Goal: Transaction & Acquisition: Book appointment/travel/reservation

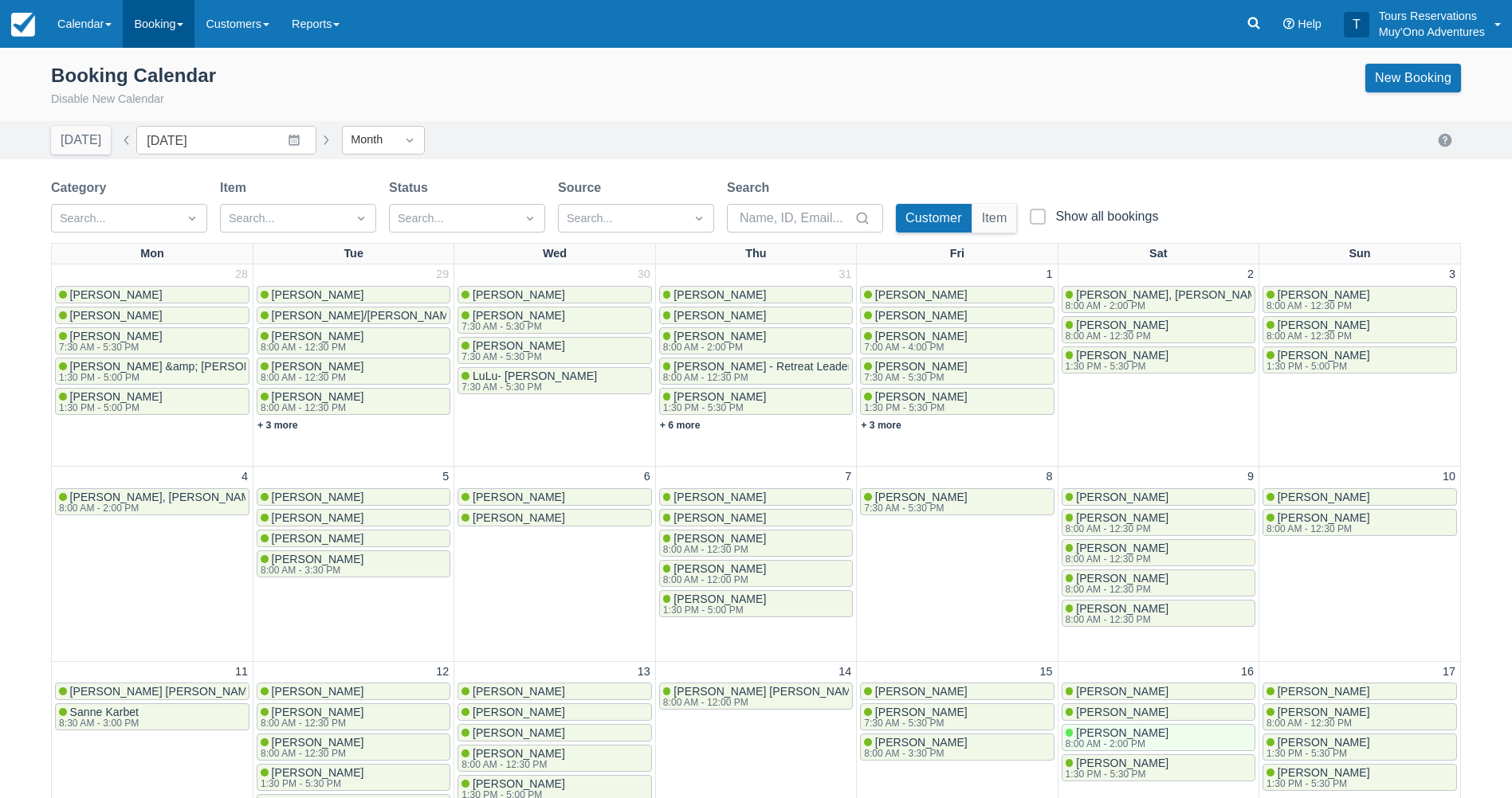
click at [181, 28] on link "Booking" at bounding box center [159, 24] width 71 height 48
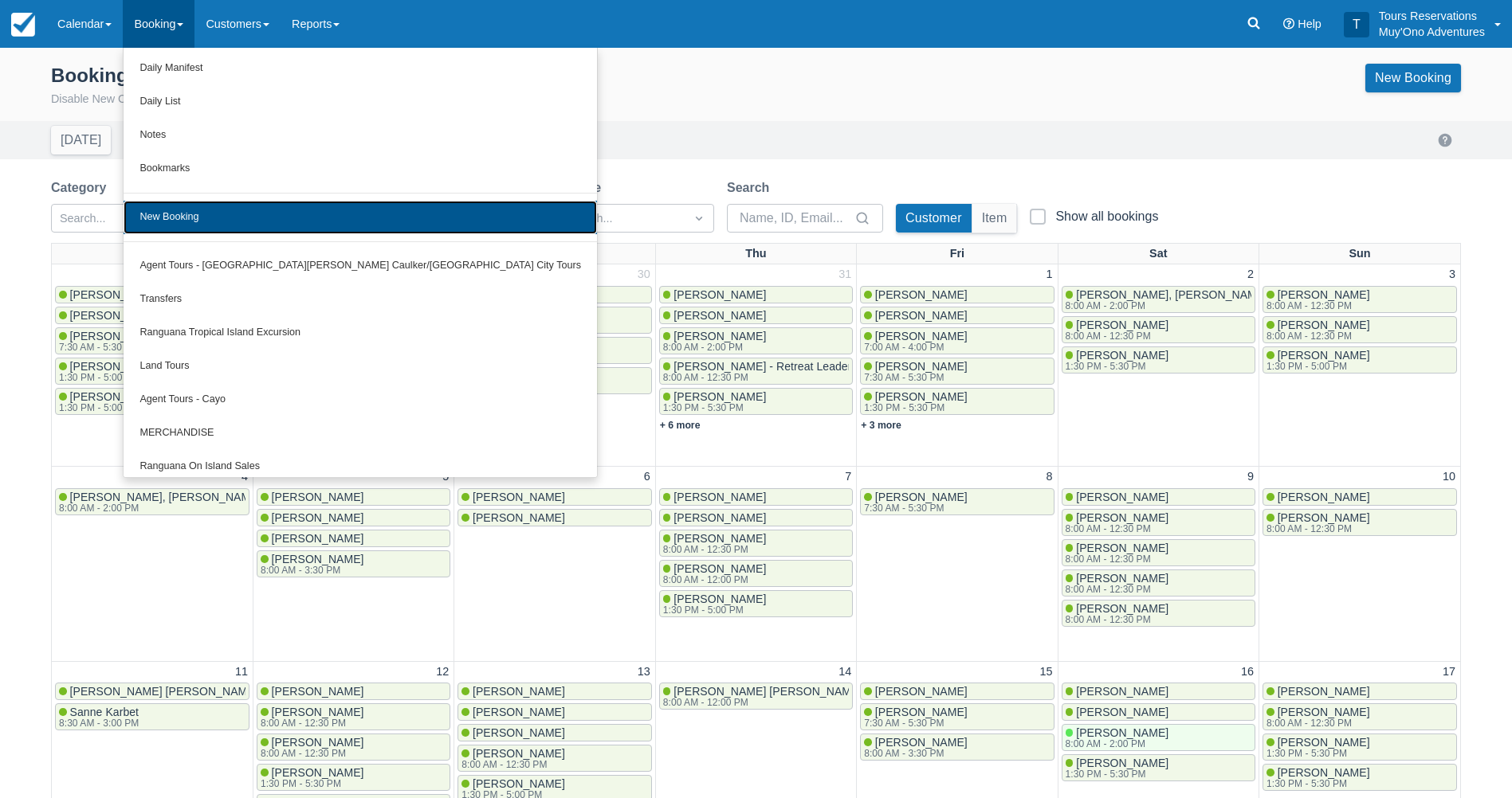
click at [227, 227] on link "New Booking" at bounding box center [361, 218] width 474 height 33
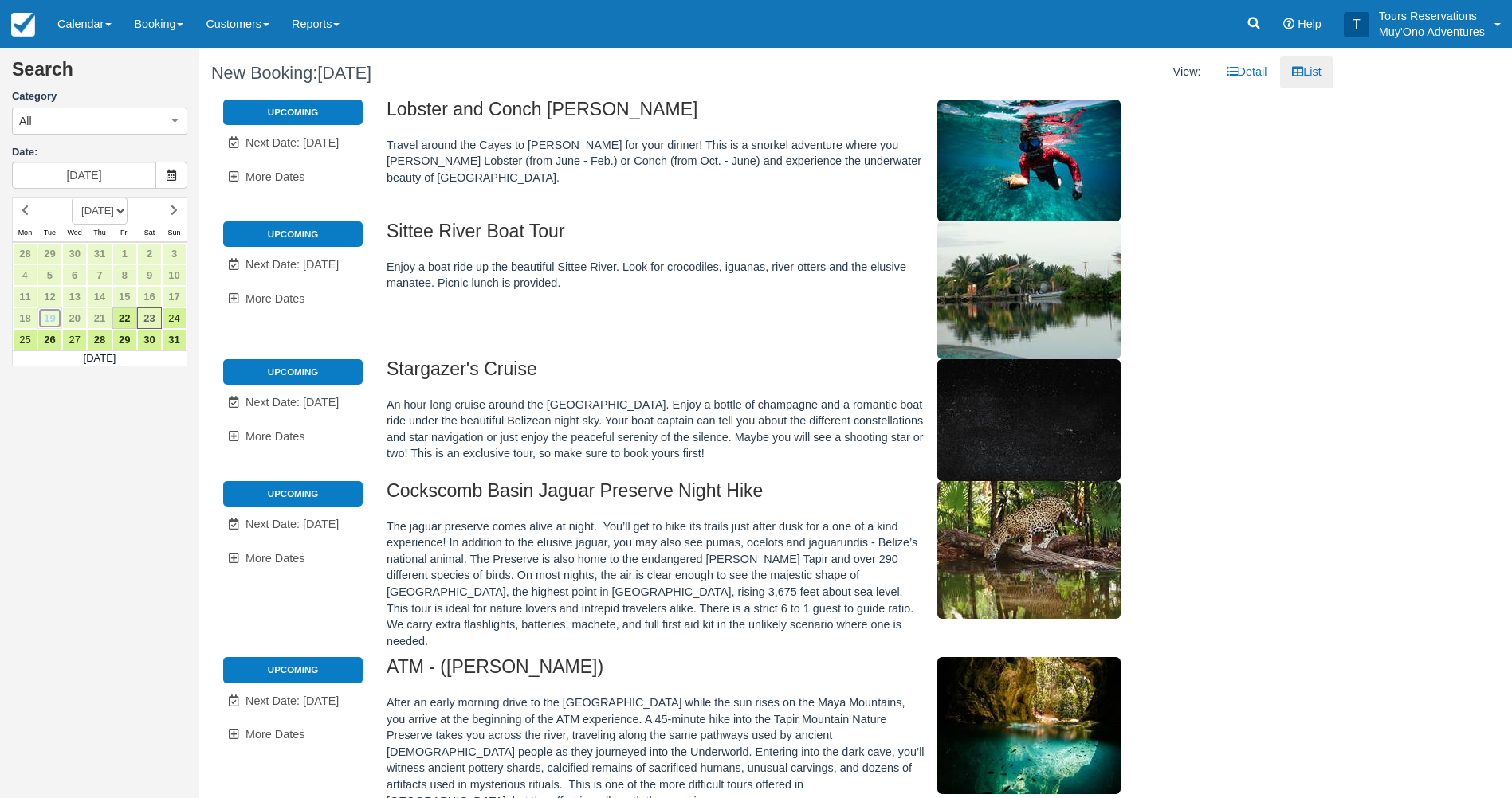
click at [56, 317] on link "19" at bounding box center [50, 318] width 25 height 22
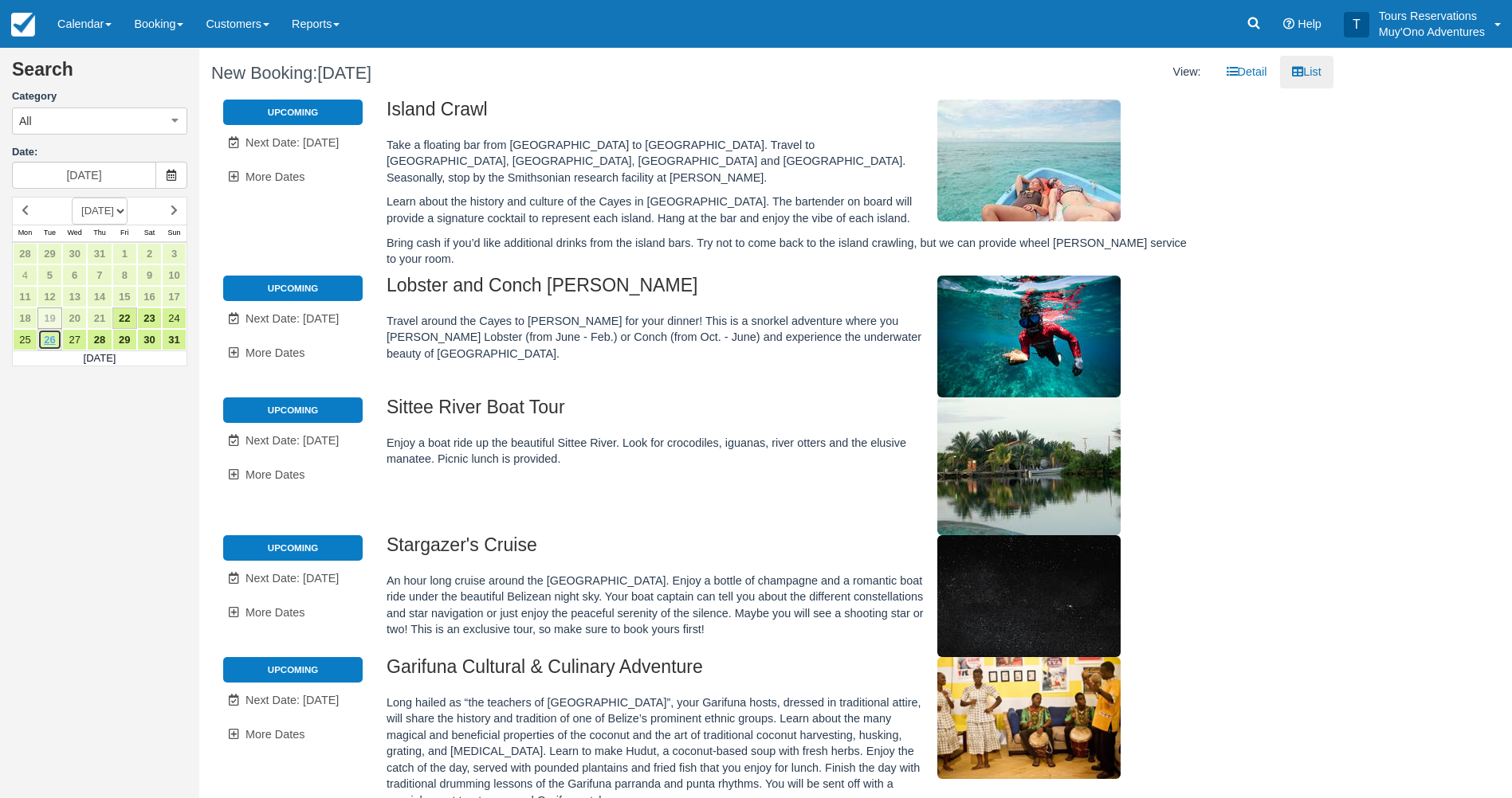
click at [55, 344] on link "26" at bounding box center [50, 340] width 25 height 22
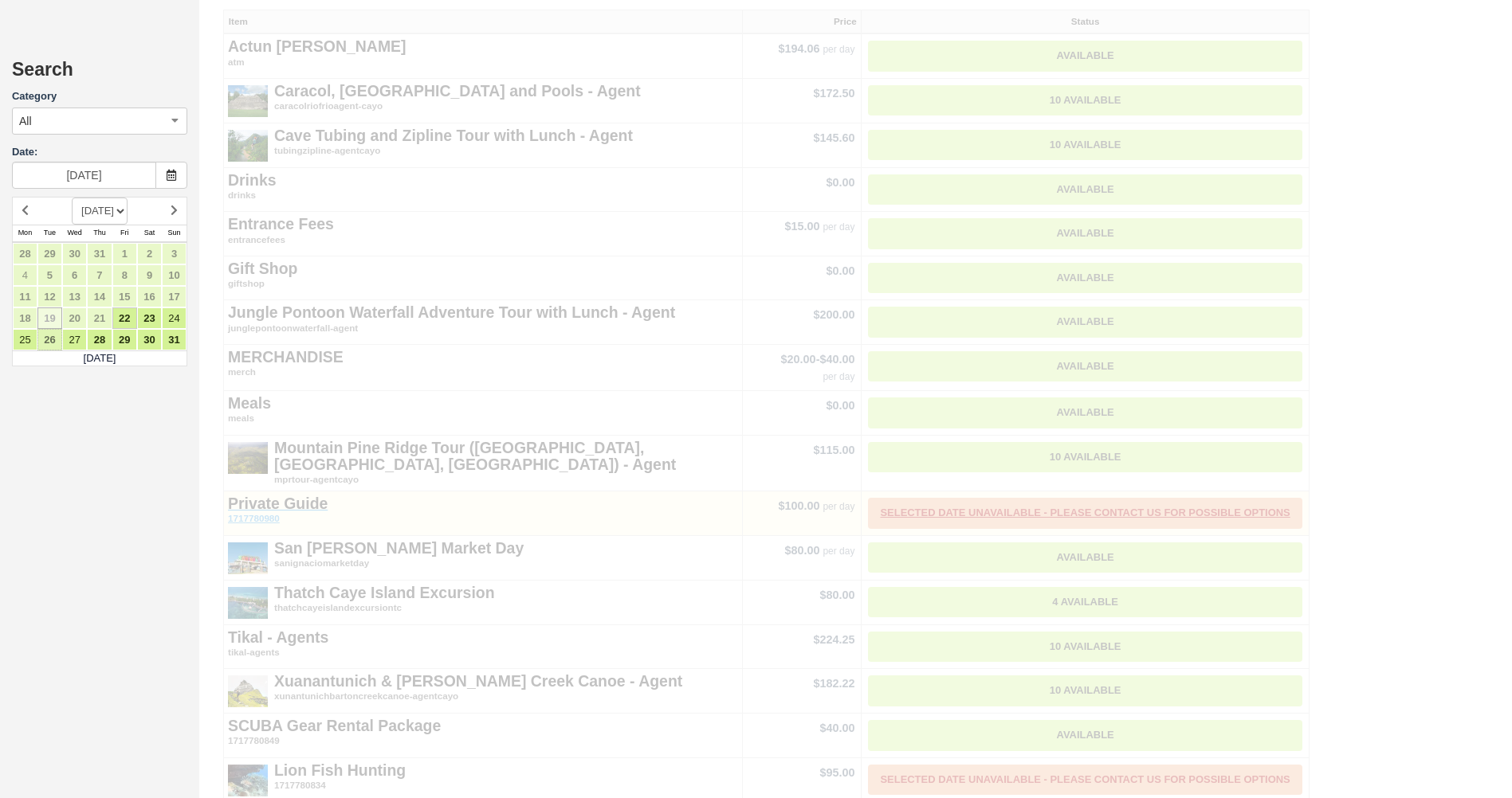
type input "08/26/25"
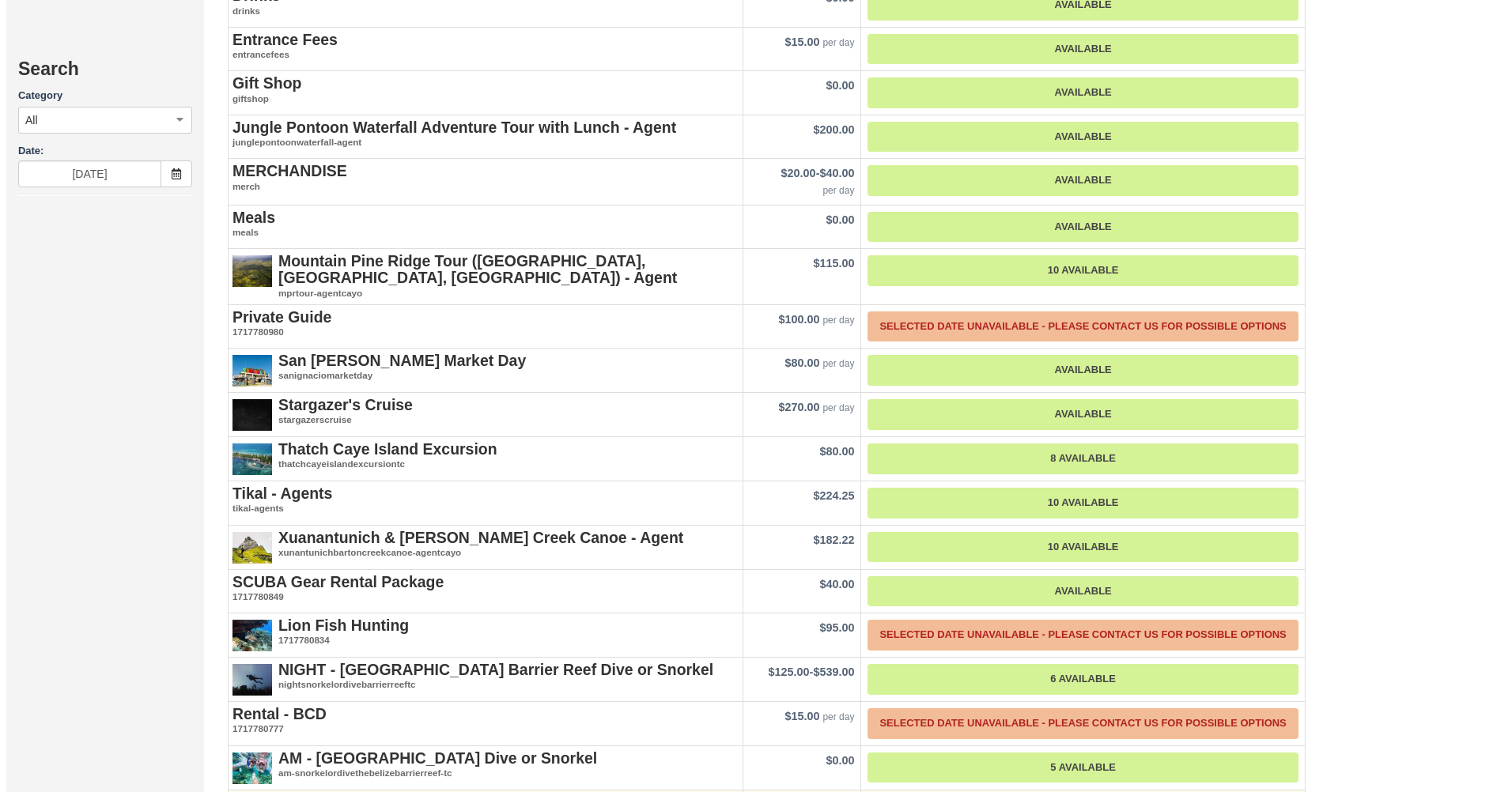
scroll to position [2074, 0]
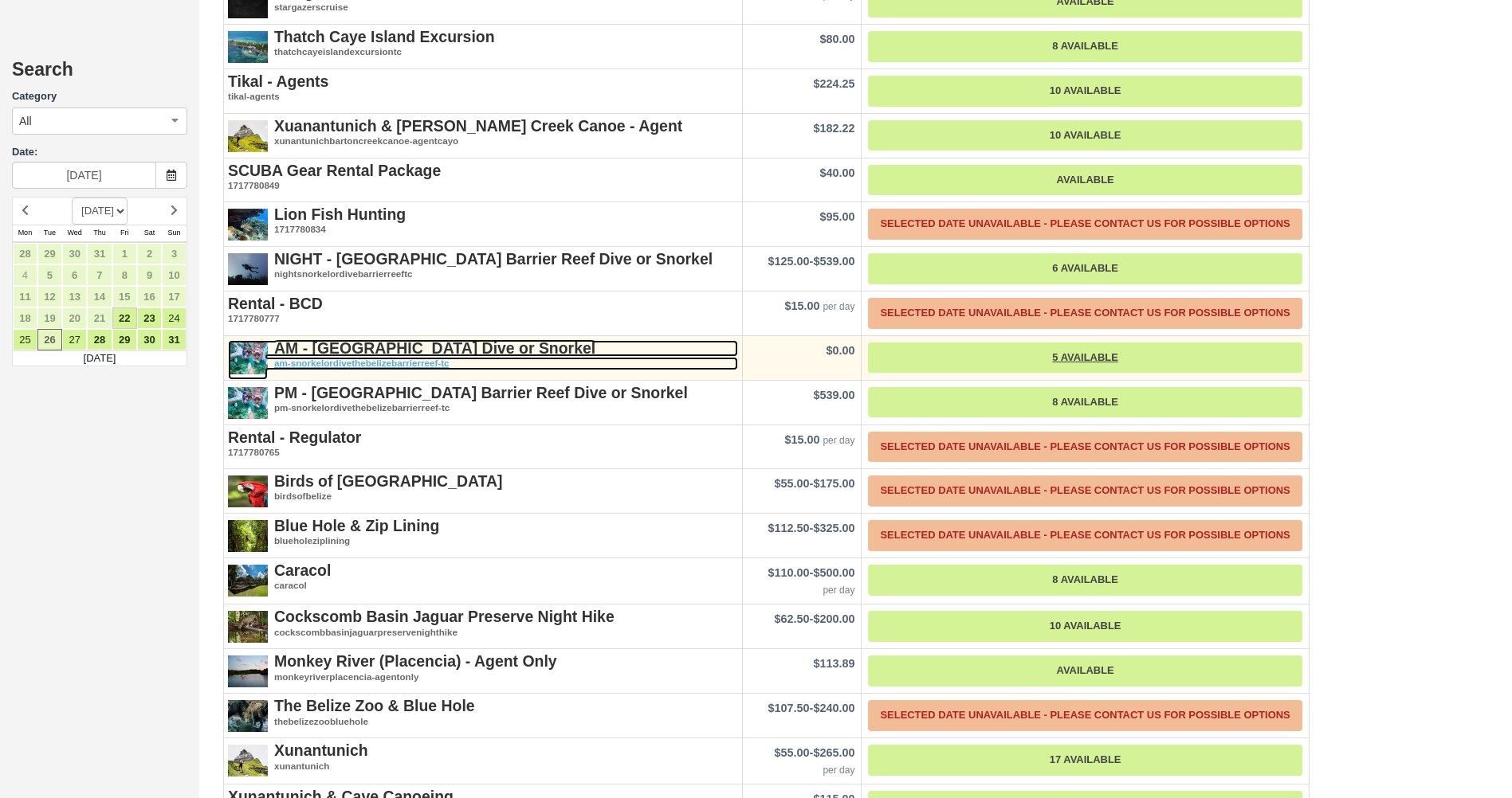
click at [256, 357] on em "am-snorkelordivethebelizebarrierreef-tc" at bounding box center [483, 364] width 510 height 13
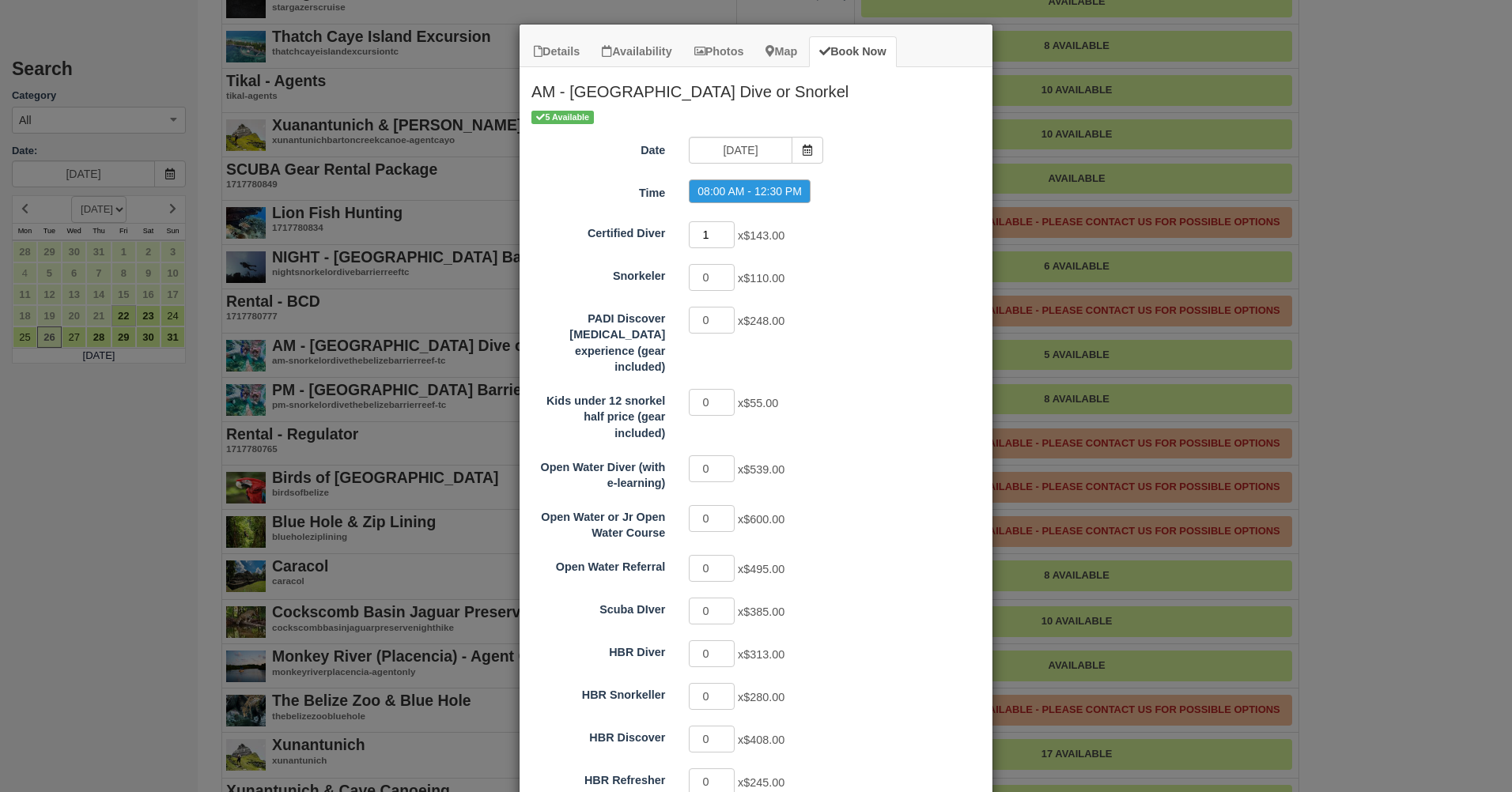
type input "1"
click at [723, 232] on input "1" at bounding box center [712, 235] width 46 height 27
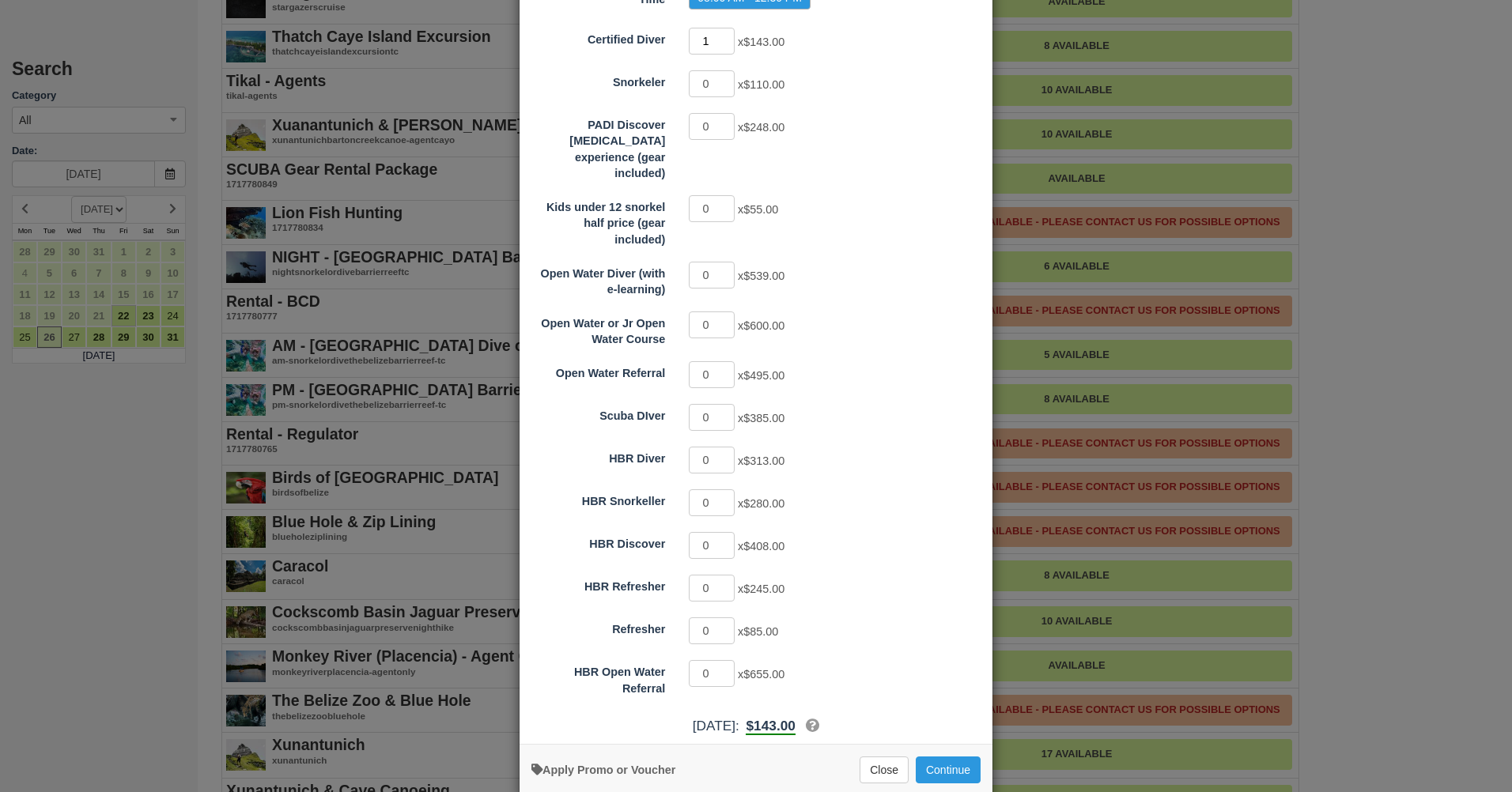
scroll to position [205, 0]
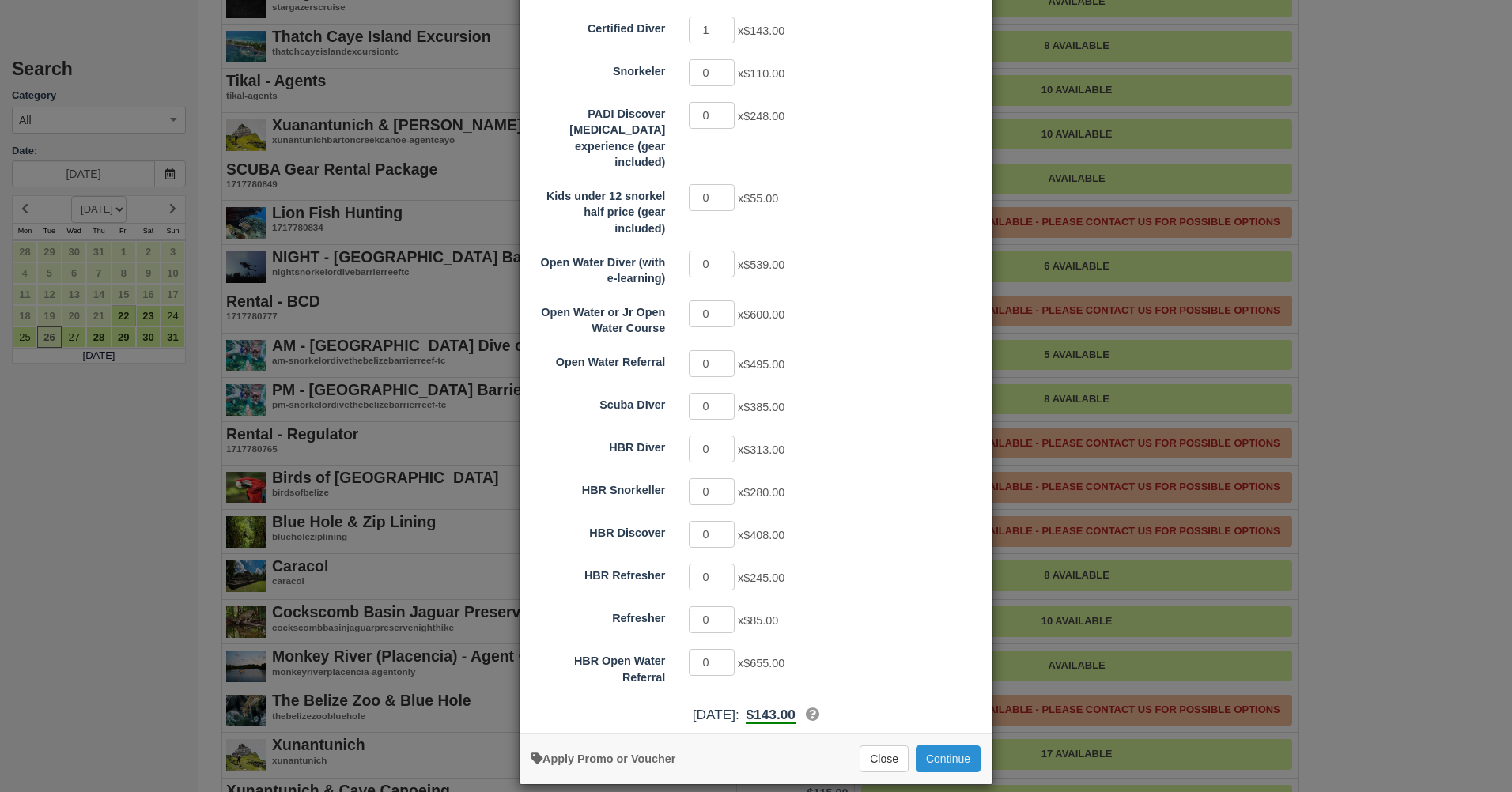
click at [957, 746] on button "Continue" at bounding box center [948, 759] width 65 height 27
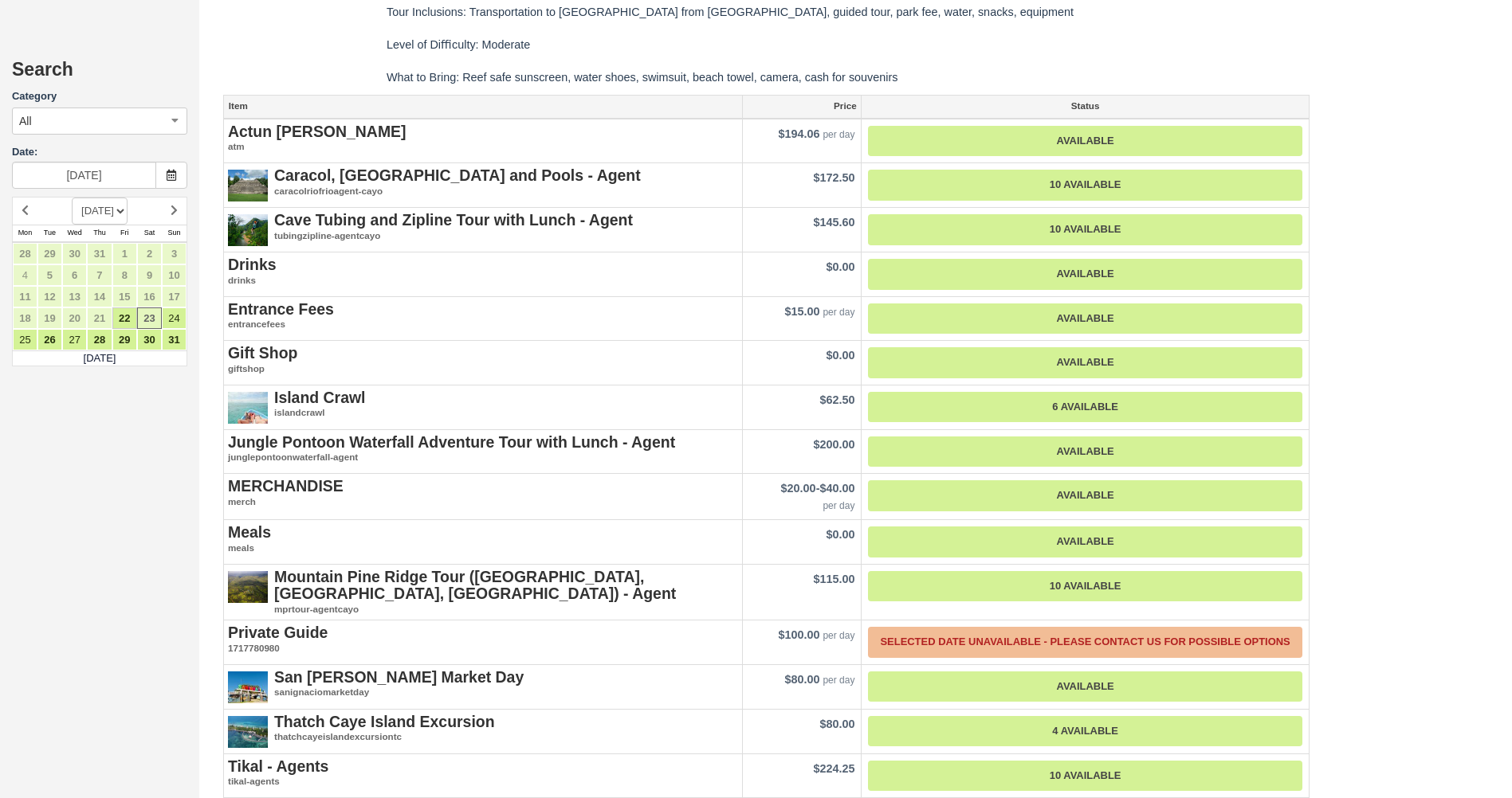
scroll to position [2152, 0]
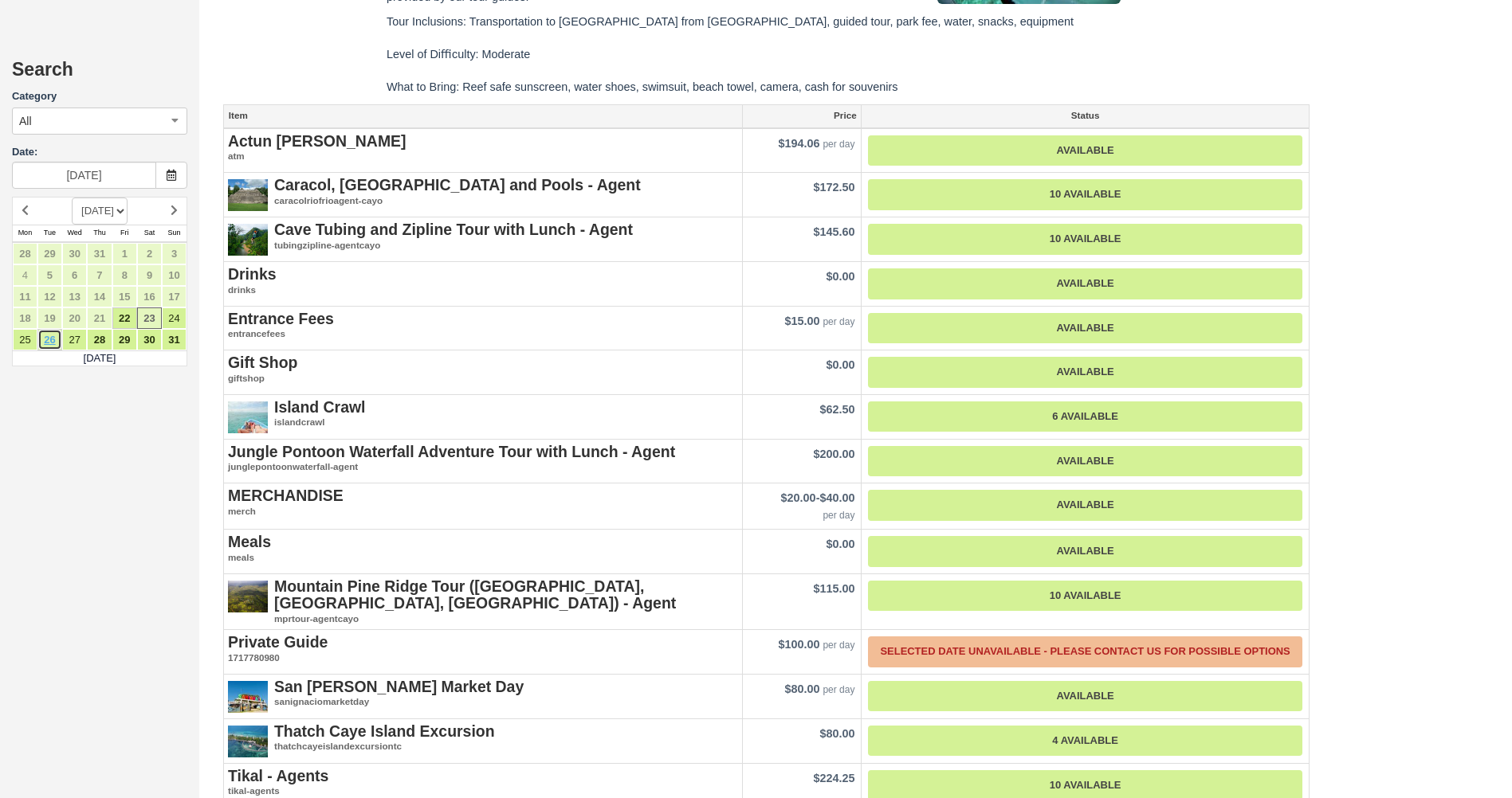
click at [47, 341] on link "26" at bounding box center [50, 340] width 25 height 22
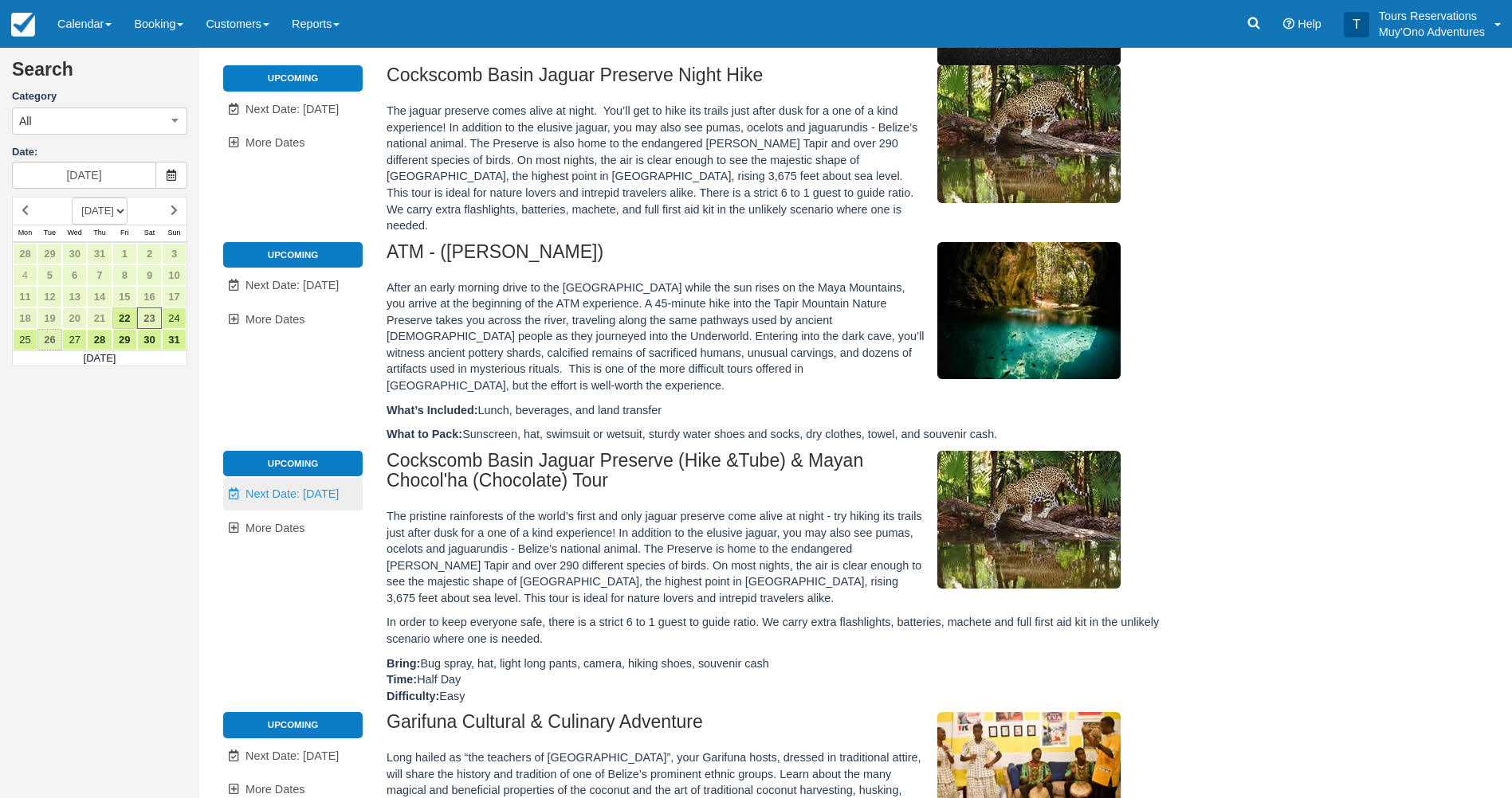
type input "08/26/25"
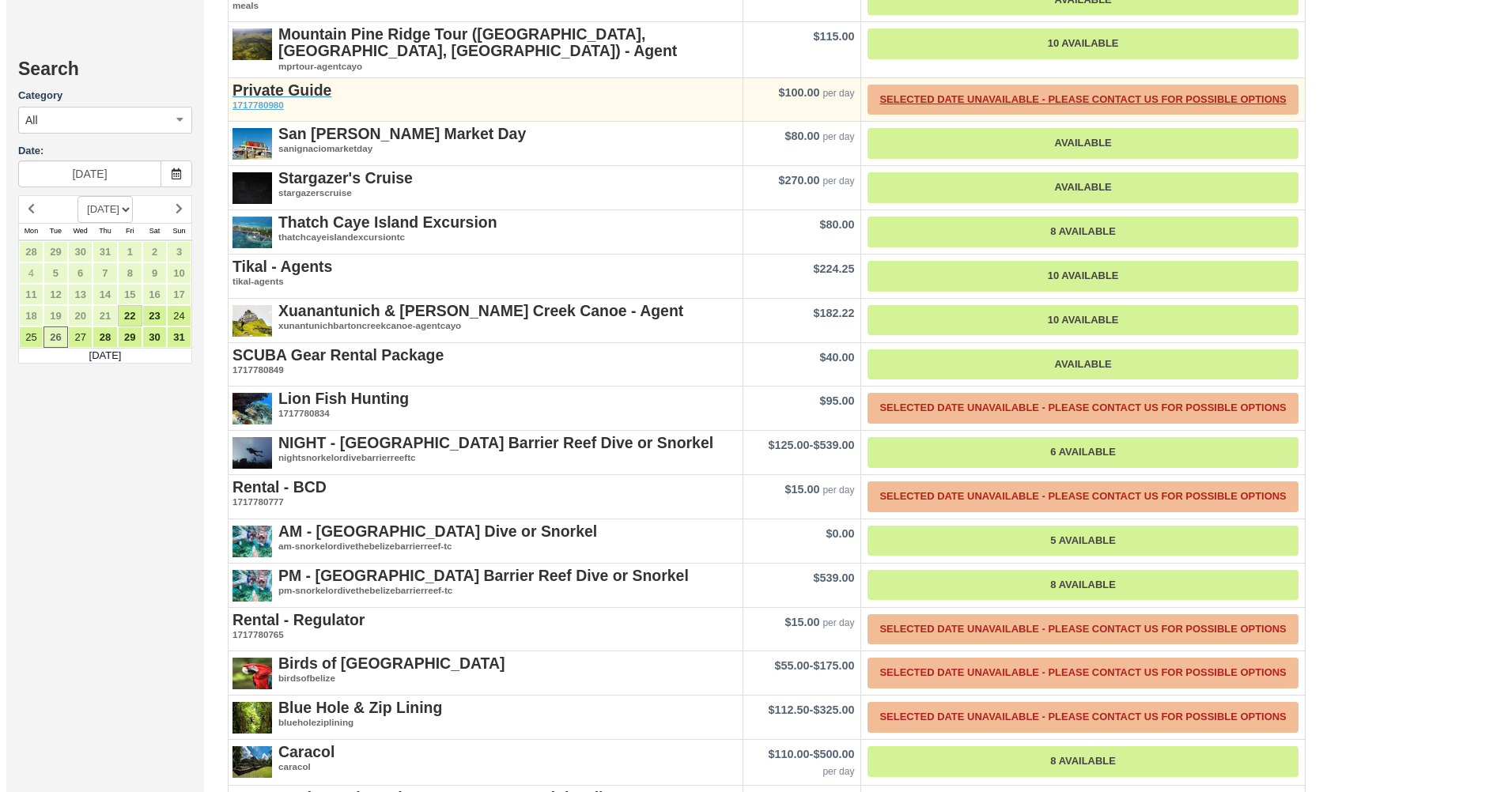
scroll to position [1915, 0]
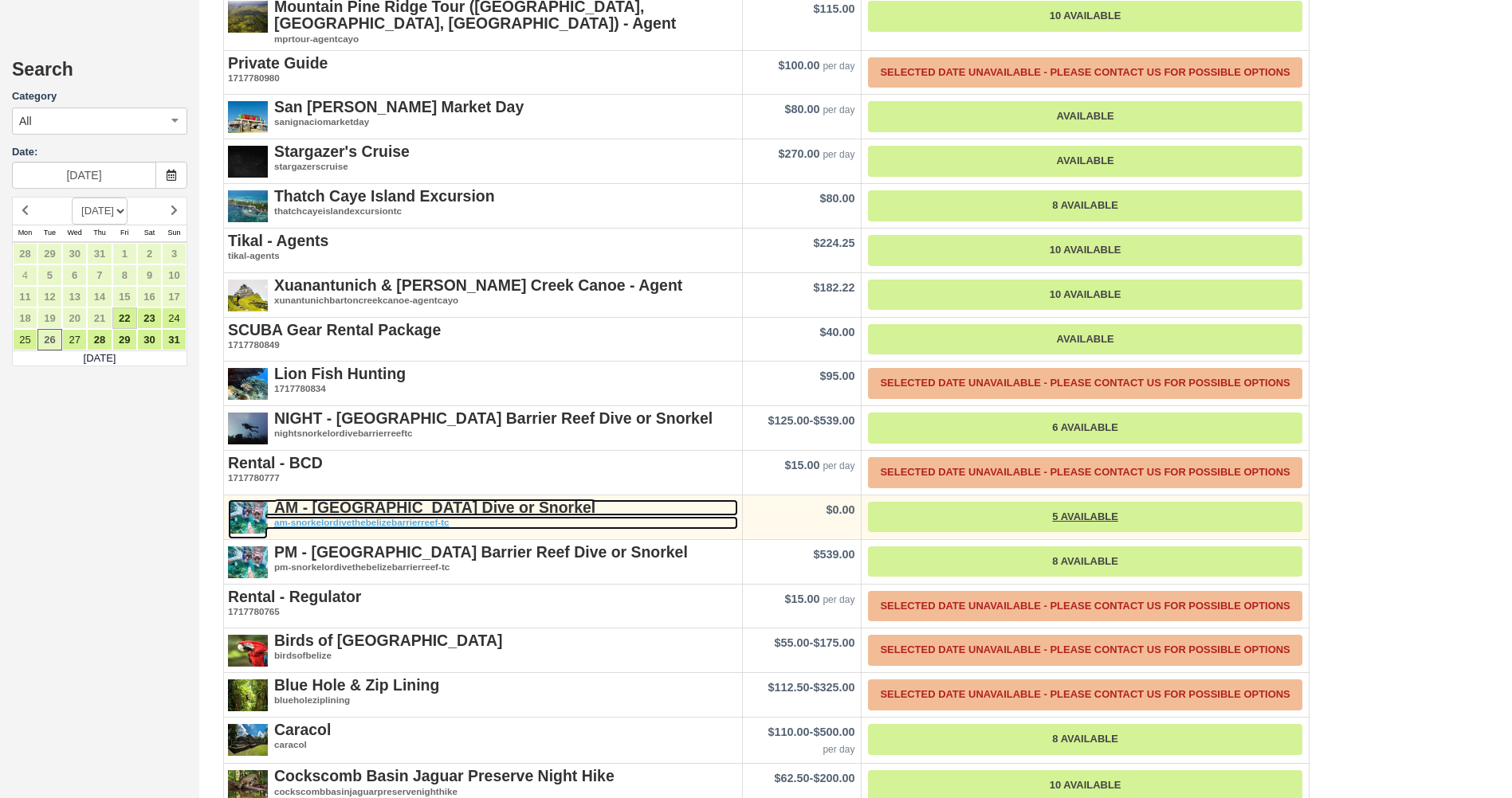
click at [377, 516] on em "am-snorkelordivethebelizebarrierreef-tc" at bounding box center [483, 523] width 510 height 13
